Goal: Task Accomplishment & Management: Complete application form

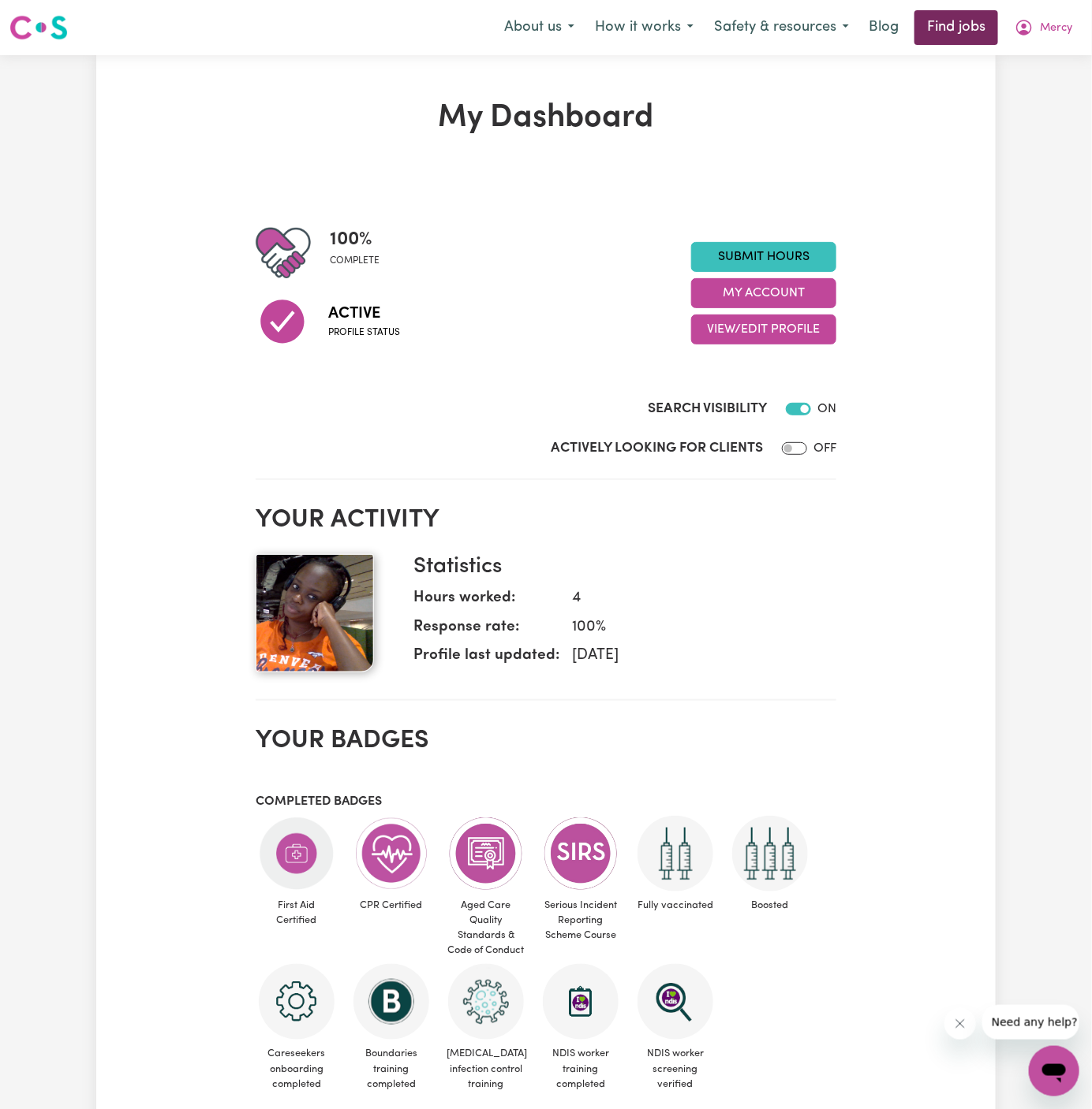
click at [931, 30] on link "Find jobs" at bounding box center [955, 27] width 84 height 35
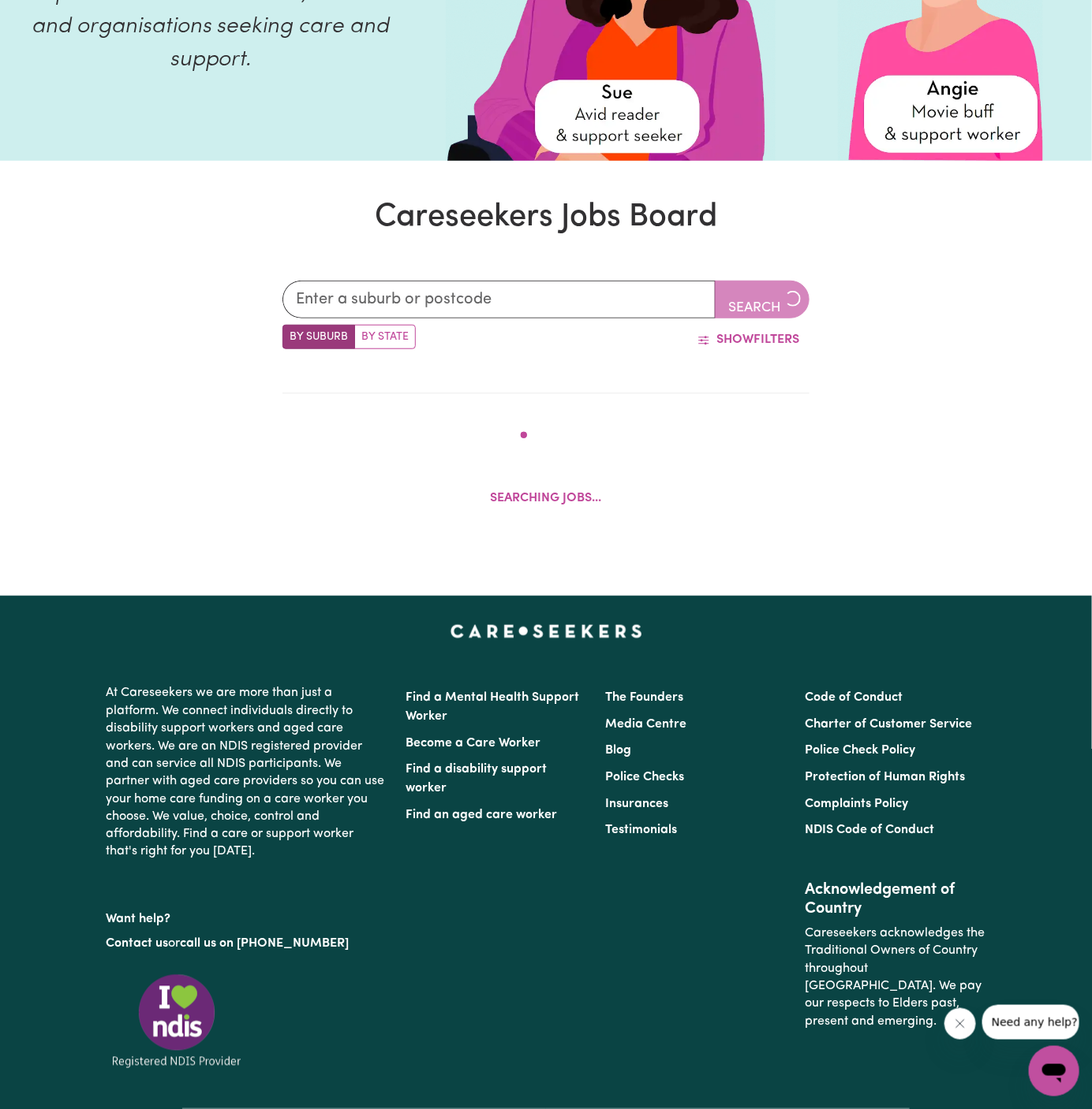
scroll to position [239, 0]
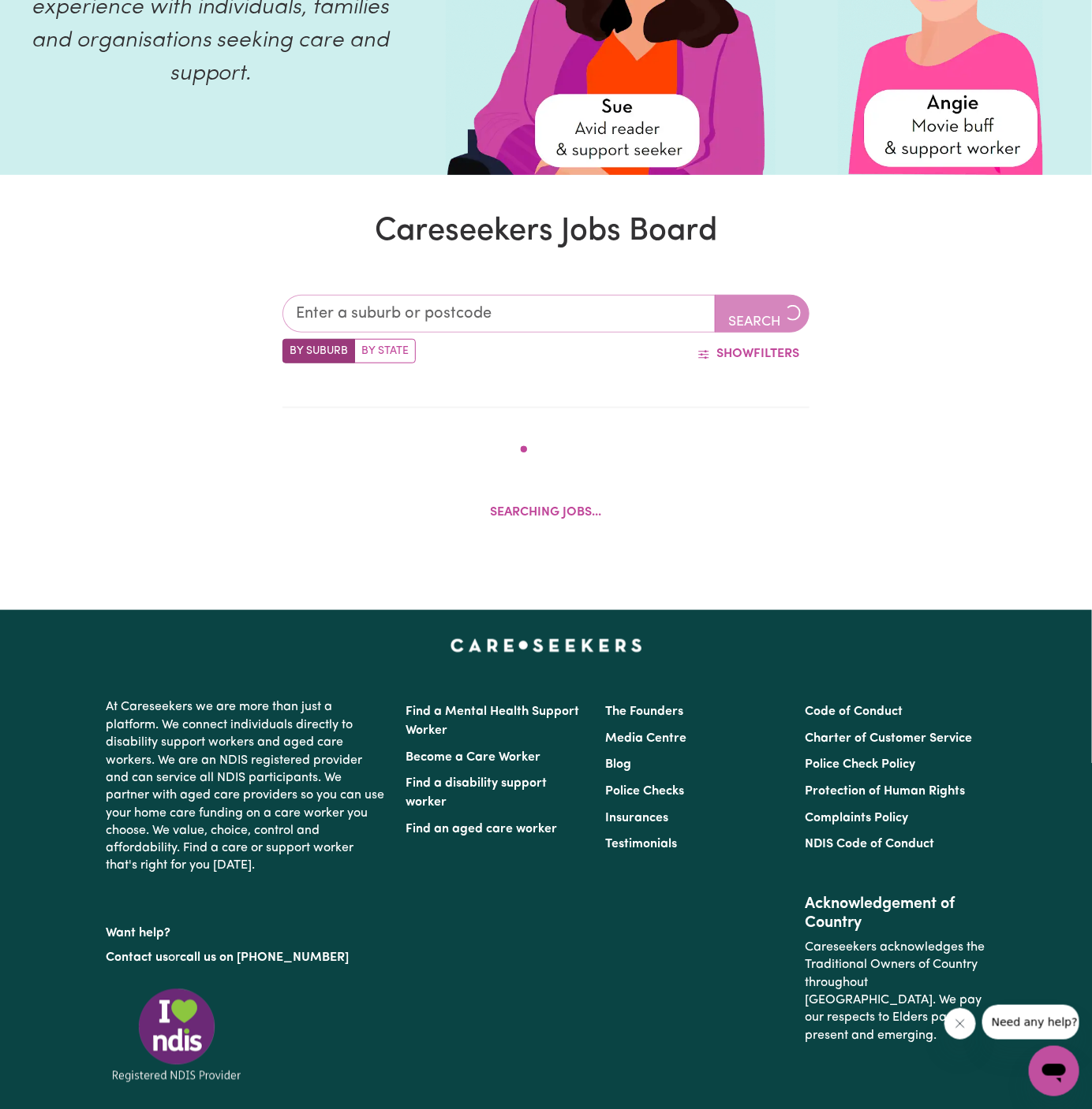
click at [450, 305] on input "text" at bounding box center [498, 314] width 433 height 38
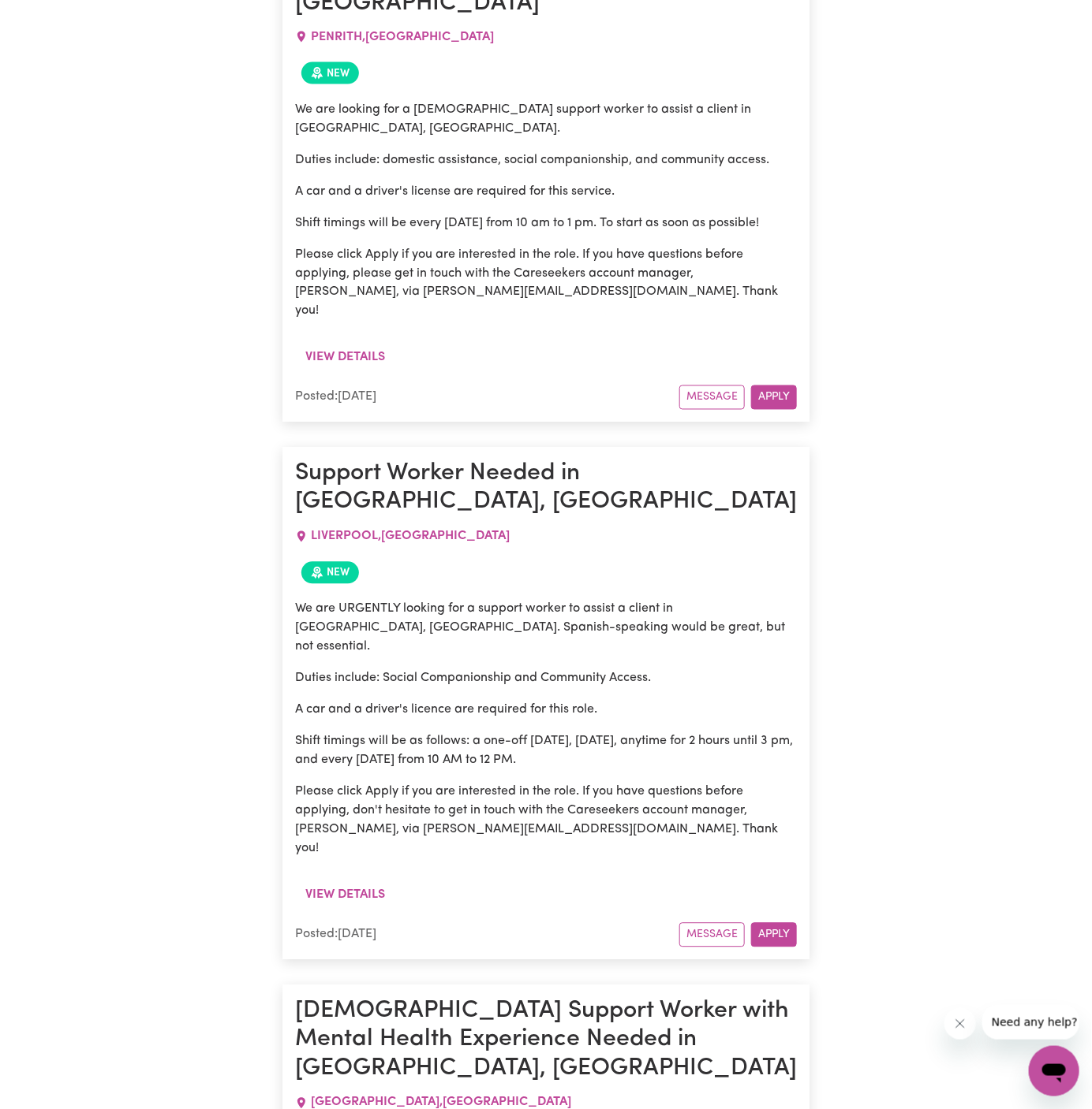
scroll to position [844, 0]
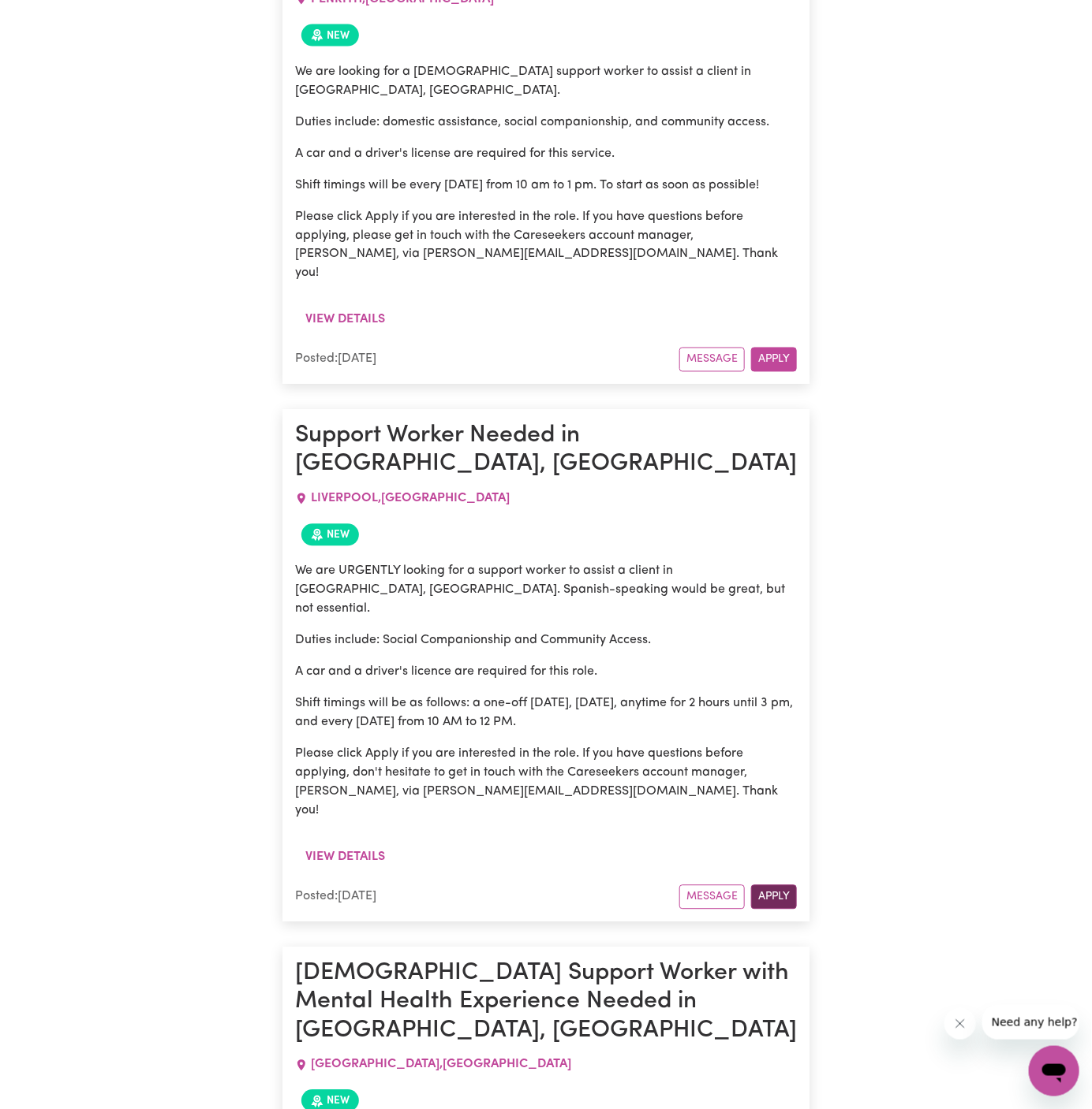
type input "lliverpool"
click at [780, 886] on button "Apply" at bounding box center [773, 898] width 46 height 25
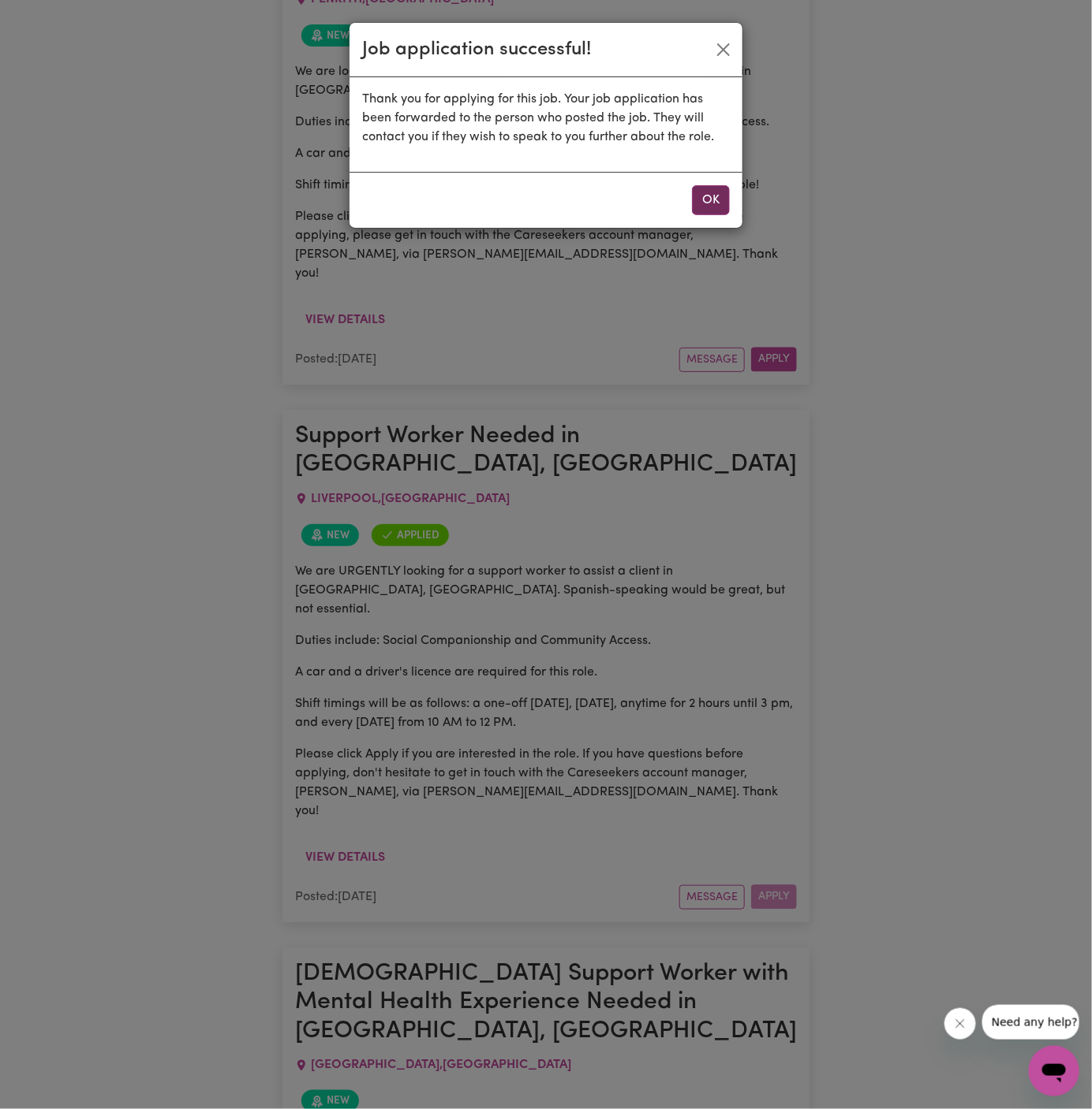
click at [704, 201] on button "OK" at bounding box center [711, 200] width 38 height 30
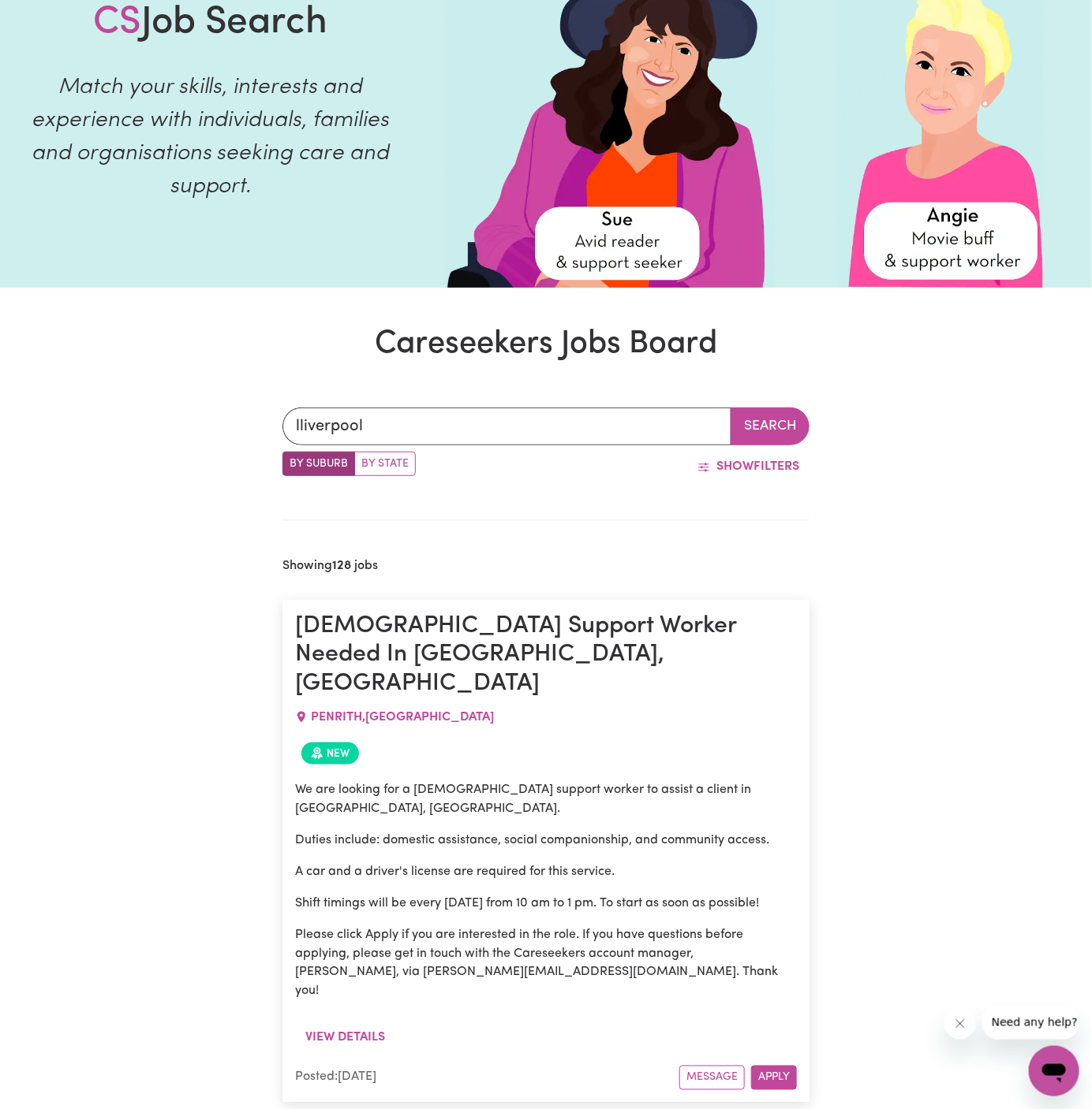
scroll to position [0, 0]
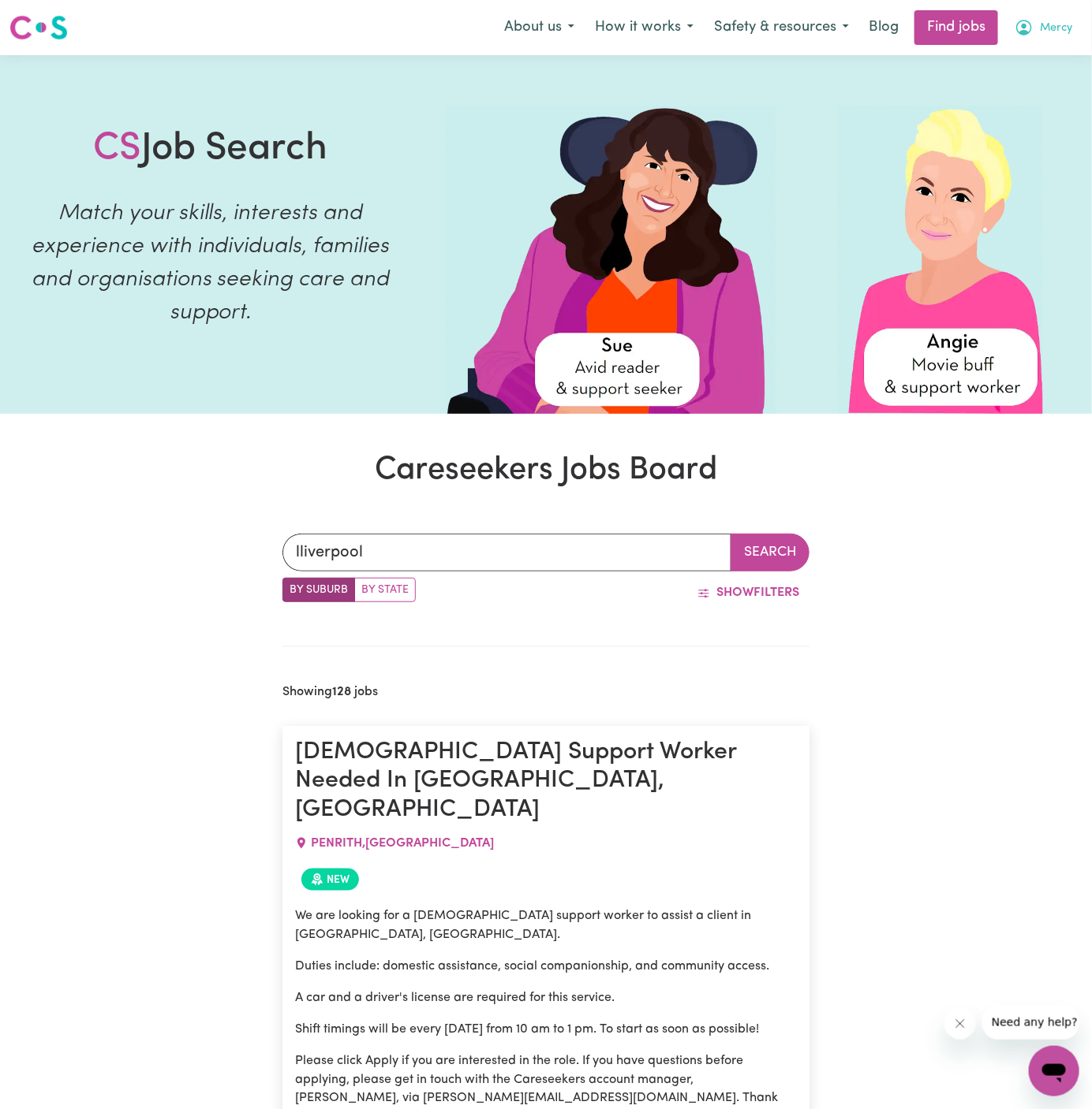
click at [1053, 34] on span "Mercy" at bounding box center [1056, 28] width 32 height 17
click at [1053, 26] on span "Mercy" at bounding box center [1056, 28] width 32 height 17
click at [1022, 118] on link "Logout" at bounding box center [1019, 121] width 125 height 30
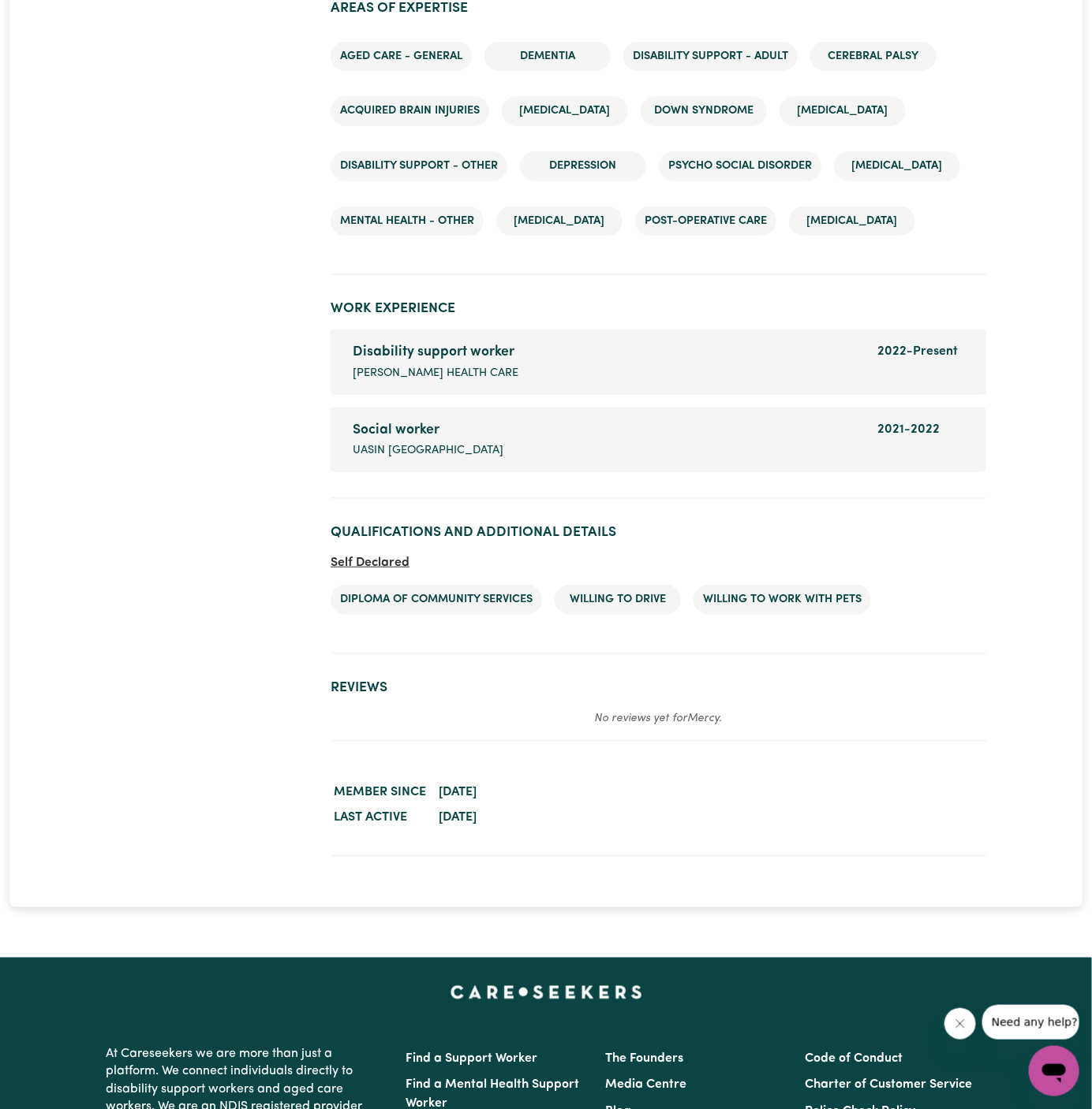
scroll to position [2326, 0]
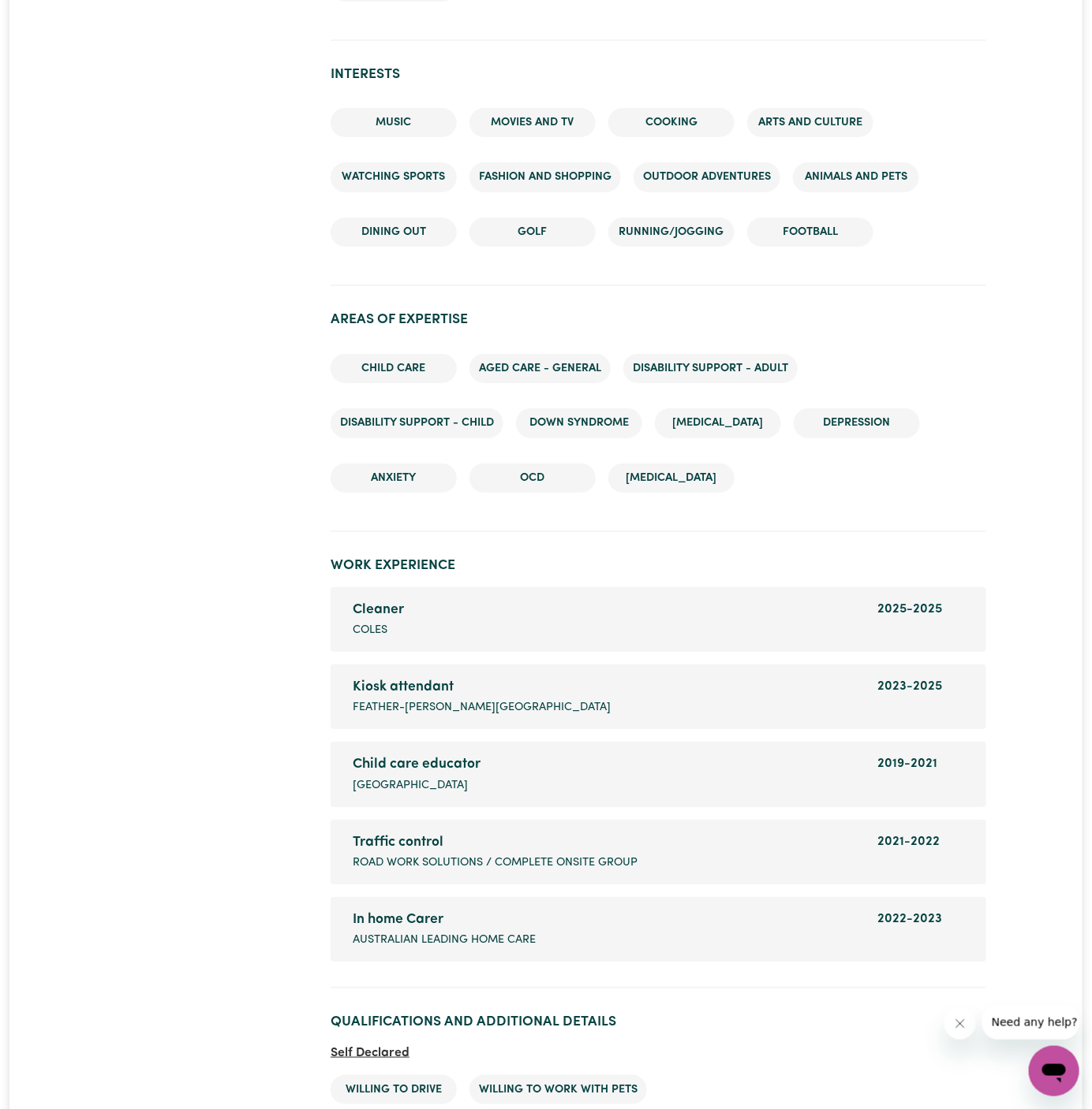
scroll to position [2614, 0]
